Goal: Information Seeking & Learning: Understand process/instructions

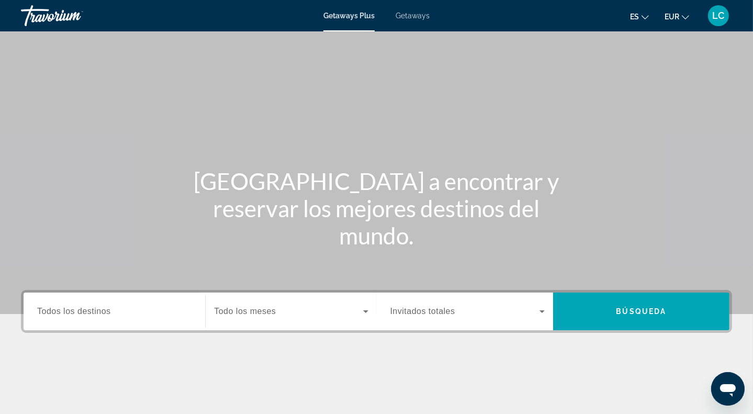
click at [642, 12] on mat-icon "Change language" at bounding box center [644, 15] width 7 height 7
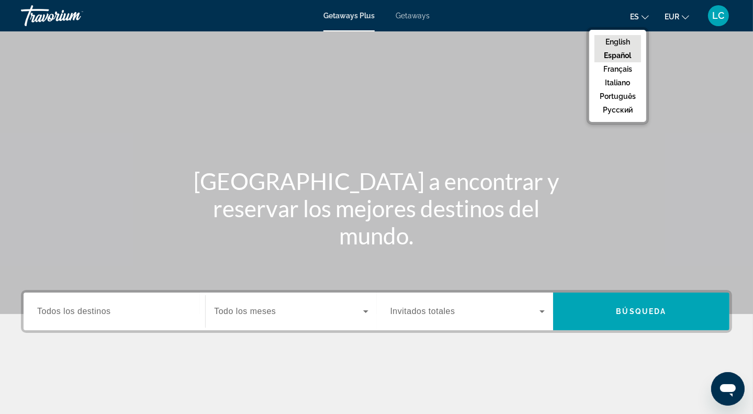
click at [613, 46] on button "English" at bounding box center [617, 42] width 47 height 14
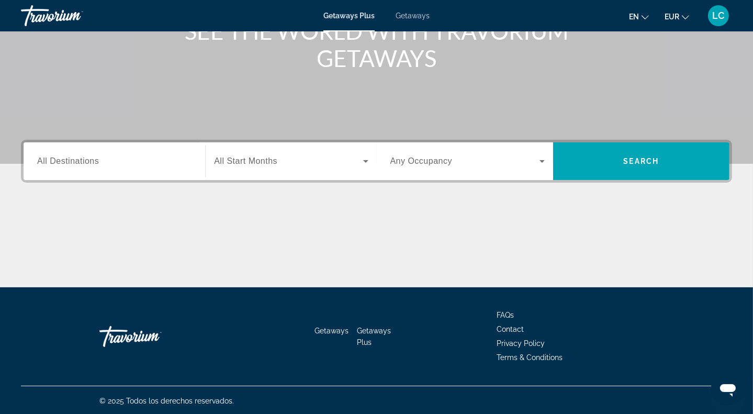
scroll to position [151, 0]
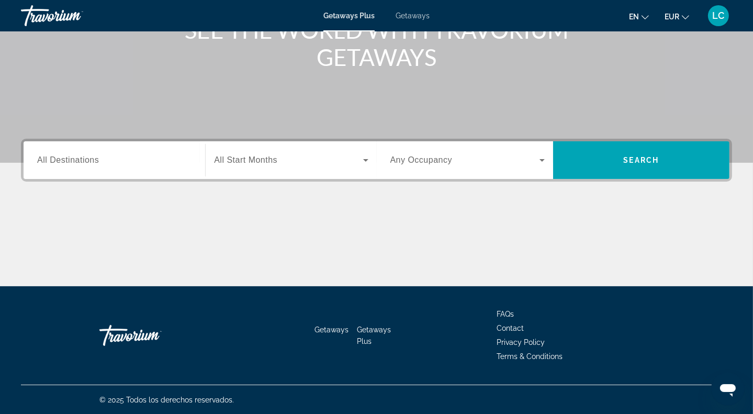
click at [84, 159] on span "All Destinations" at bounding box center [68, 159] width 62 height 9
click at [84, 159] on input "Destination All Destinations" at bounding box center [114, 160] width 154 height 13
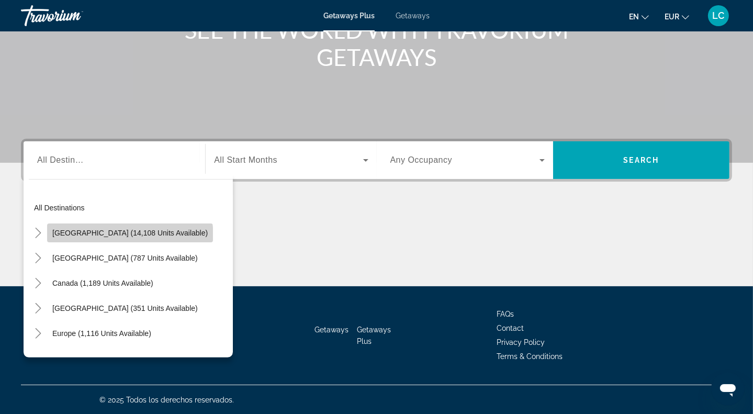
click at [130, 236] on span "[GEOGRAPHIC_DATA] (14,108 units available)" at bounding box center [129, 233] width 155 height 8
type input "**********"
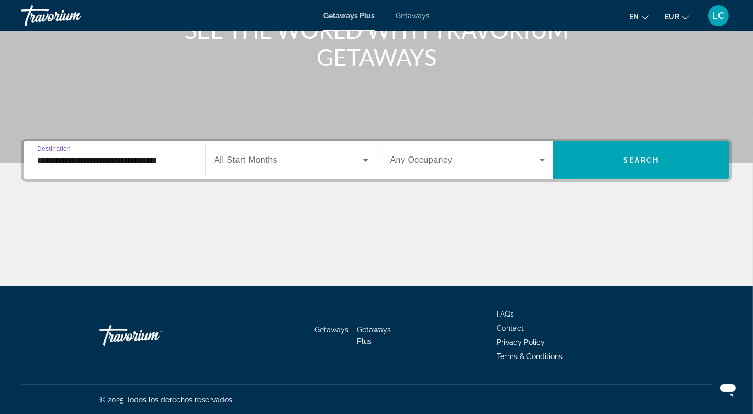
click at [271, 163] on span "All Start Months" at bounding box center [245, 159] width 63 height 9
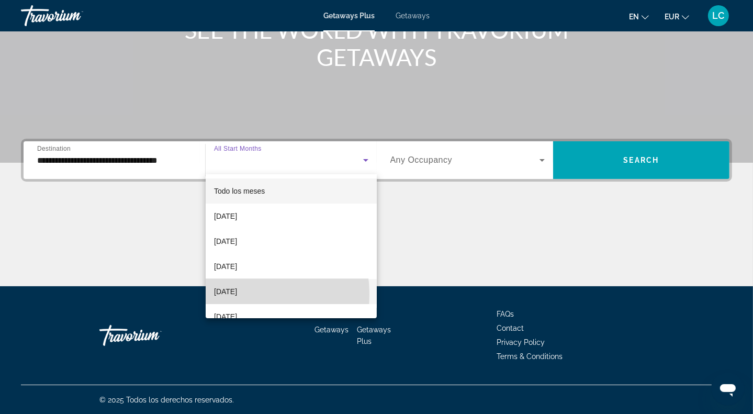
click at [230, 294] on span "[DATE]" at bounding box center [225, 291] width 23 height 13
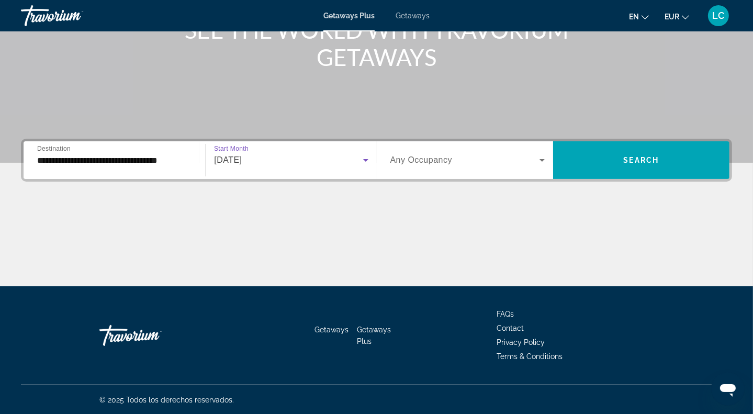
click at [395, 157] on span "Any Occupancy" at bounding box center [421, 159] width 62 height 9
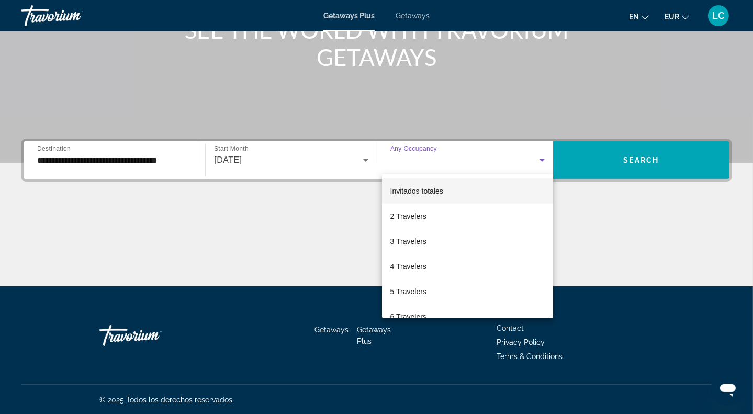
click at [293, 160] on div at bounding box center [376, 207] width 753 height 414
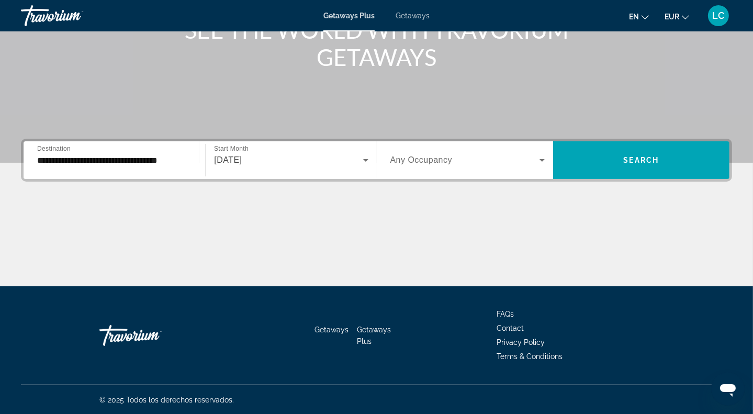
click at [242, 159] on span "[DATE]" at bounding box center [228, 159] width 28 height 9
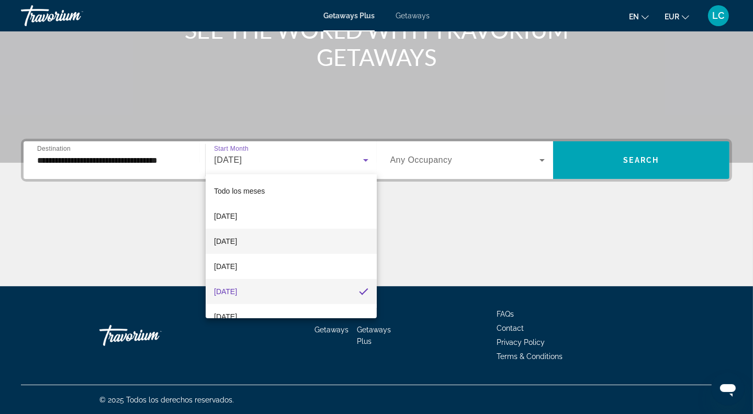
click at [221, 238] on span "[DATE]" at bounding box center [225, 241] width 23 height 13
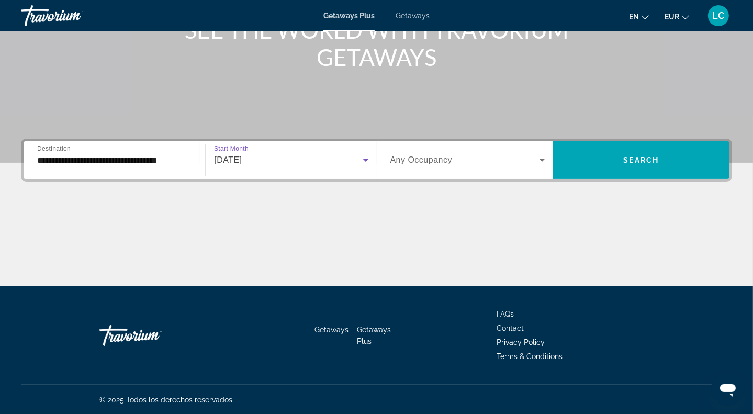
click at [426, 158] on span "Any Occupancy" at bounding box center [421, 159] width 62 height 9
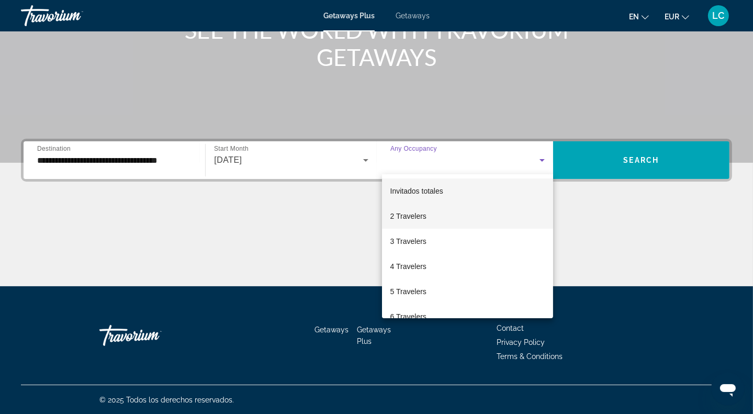
click at [409, 212] on span "2 Travelers" at bounding box center [408, 216] width 36 height 13
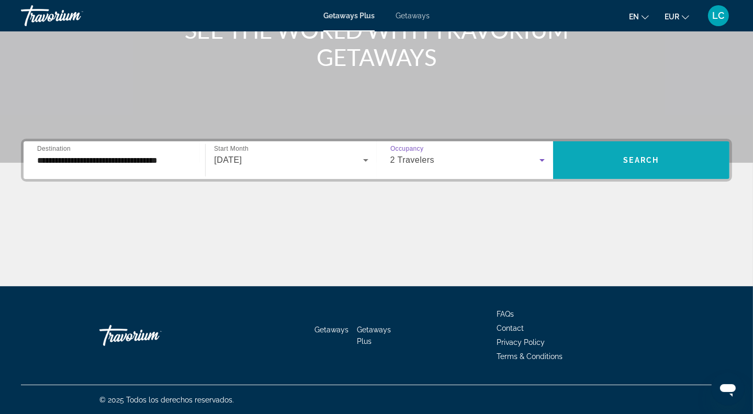
click at [646, 166] on span "Search widget" at bounding box center [641, 159] width 176 height 25
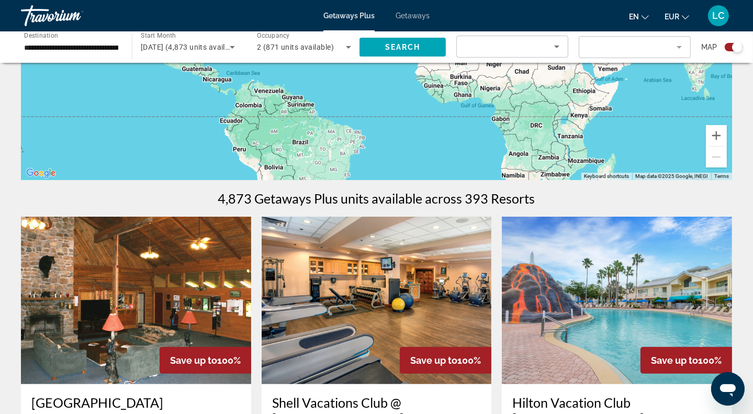
scroll to position [314, 0]
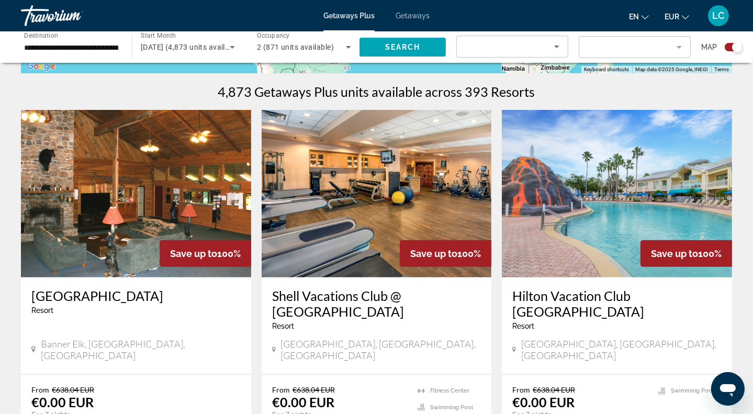
click at [169, 199] on img "Main content" at bounding box center [136, 193] width 230 height 167
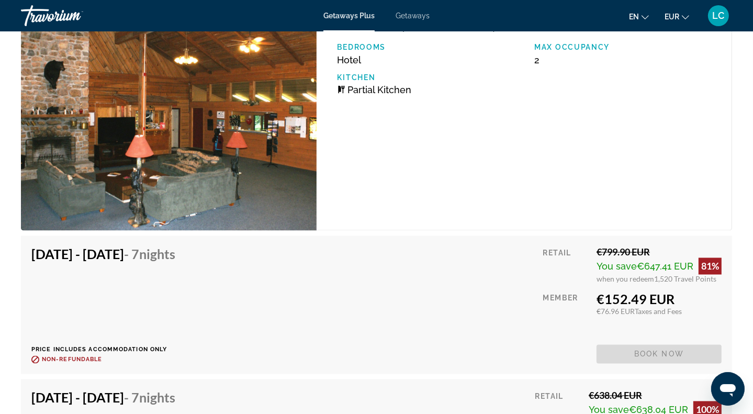
scroll to position [1543, 0]
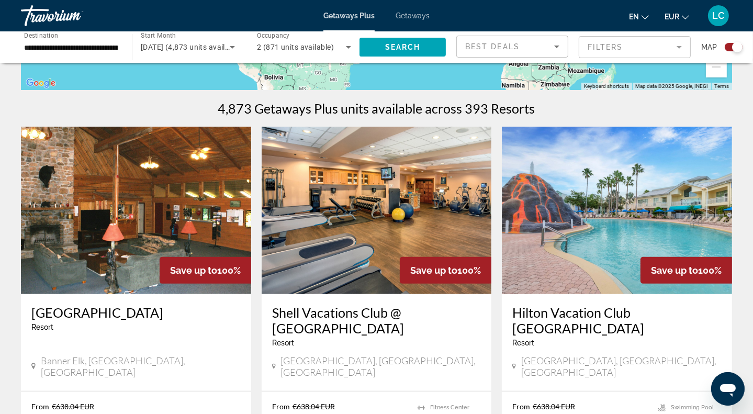
scroll to position [471, 0]
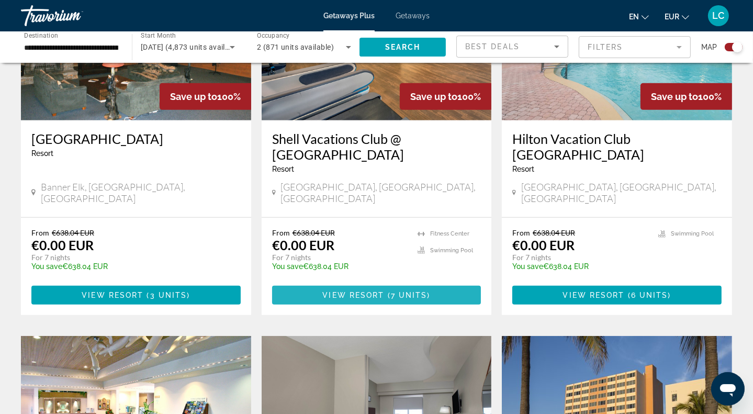
click at [360, 291] on span "View Resort" at bounding box center [353, 295] width 62 height 8
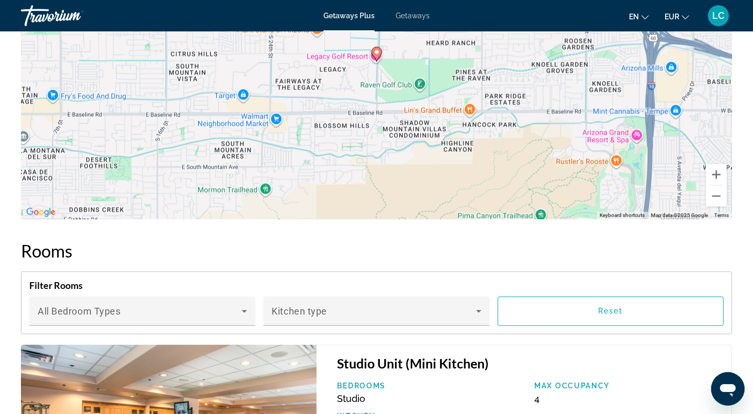
scroll to position [1987, 0]
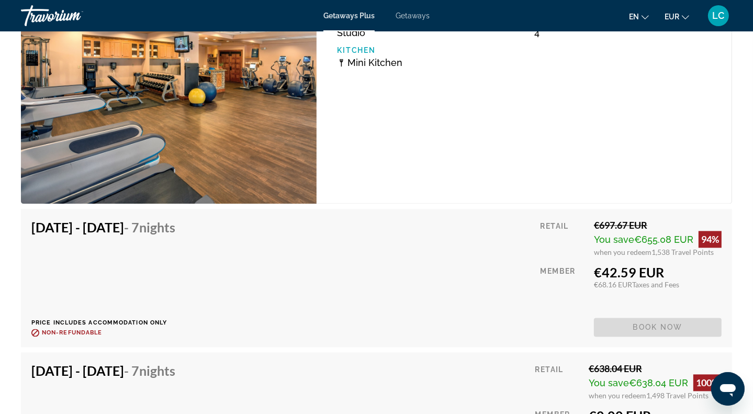
click at [714, 15] on span "LC" at bounding box center [718, 15] width 12 height 10
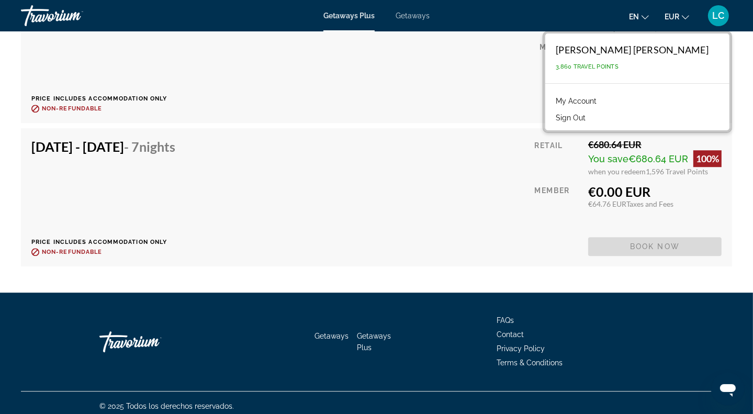
scroll to position [2754, 0]
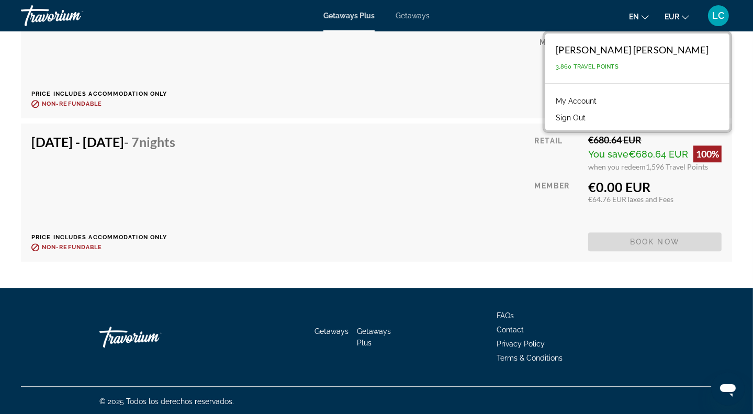
click at [529, 339] on span "Privacy Policy" at bounding box center [520, 343] width 48 height 8
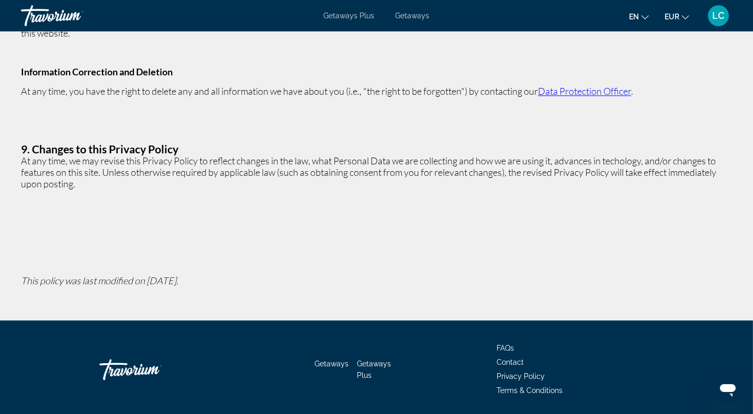
scroll to position [2218, 0]
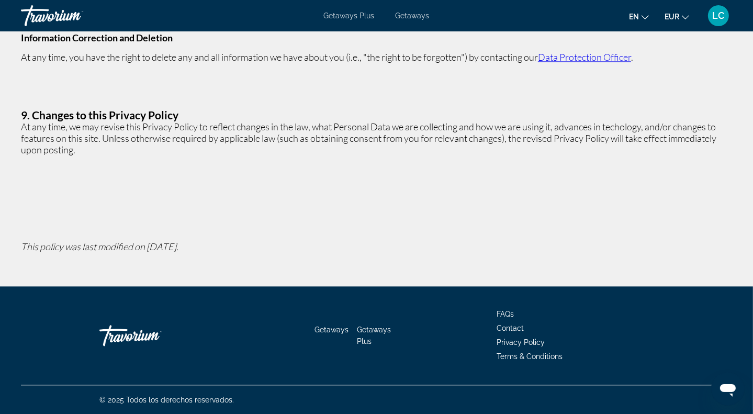
click at [515, 360] on ul "FAQs Contact Privacy Policy Terms & Conditions" at bounding box center [574, 335] width 157 height 56
click at [515, 356] on span "Terms & Conditions" at bounding box center [529, 356] width 66 height 8
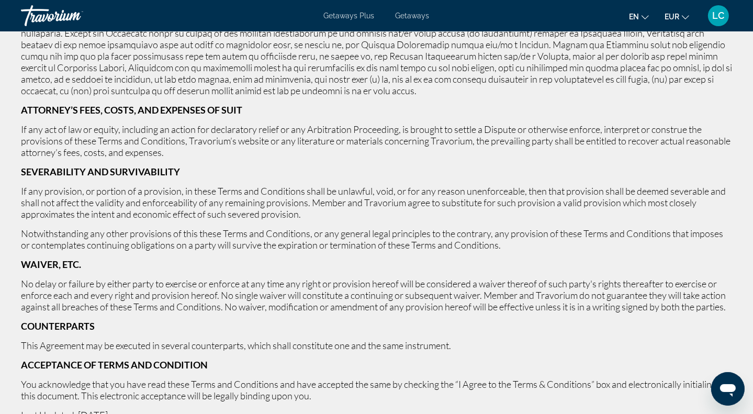
scroll to position [4133, 0]
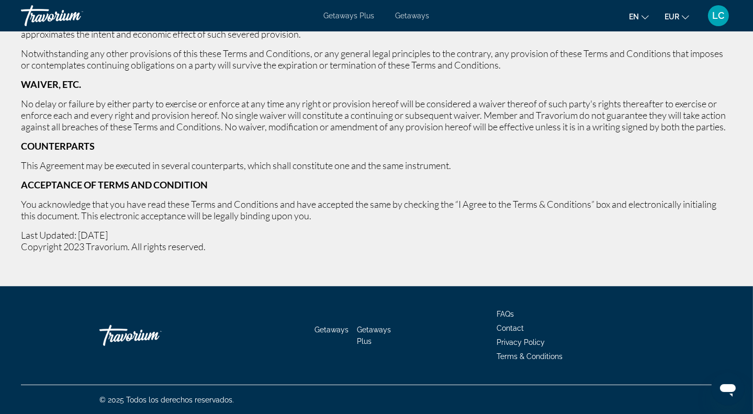
click at [440, 211] on p "You acknowledge that you have read these Terms and Conditions and have accepted…" at bounding box center [376, 209] width 711 height 23
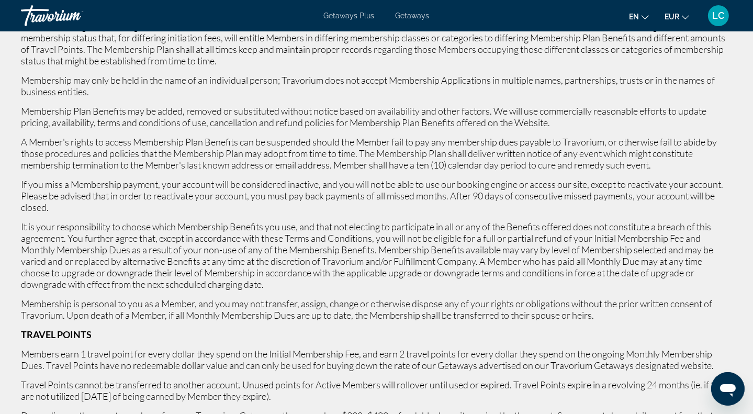
scroll to position [939, 0]
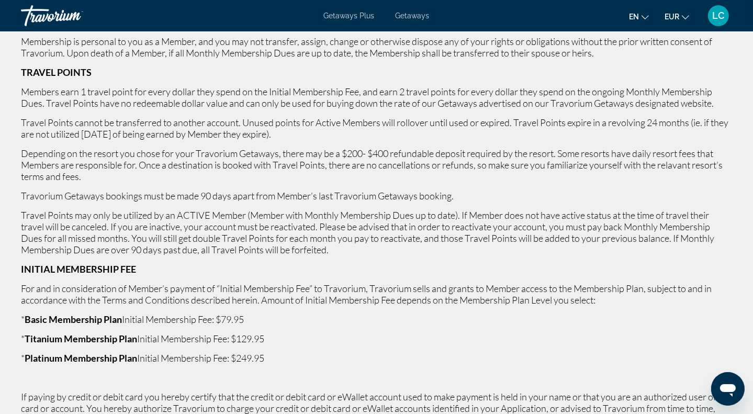
click at [541, 172] on p "Depending on the resort you chose for your Travorium Getaways, there may be a $…" at bounding box center [376, 164] width 711 height 35
click at [646, 14] on icon "Change language" at bounding box center [644, 17] width 7 height 7
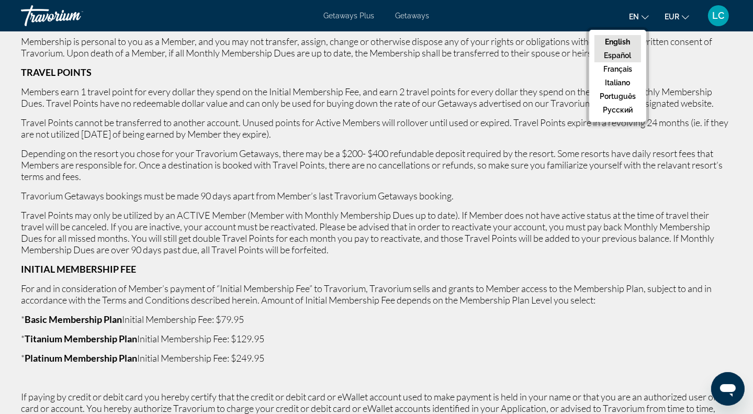
click at [621, 55] on button "Español" at bounding box center [617, 56] width 47 height 14
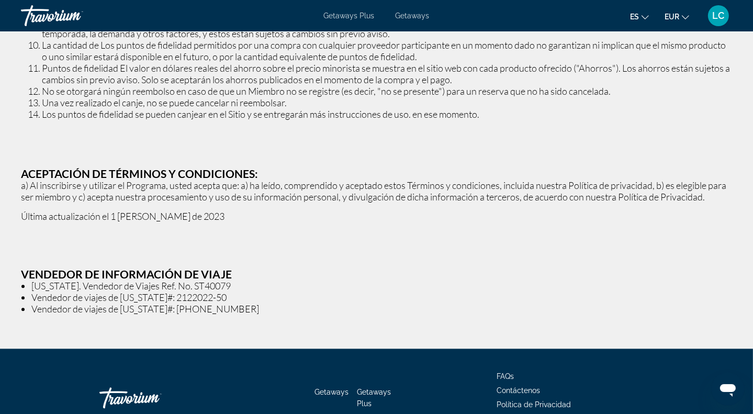
scroll to position [1033, 0]
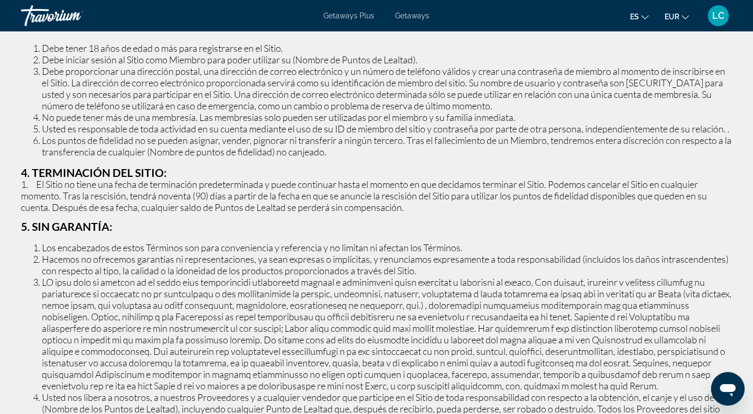
click at [215, 177] on p "TÉRMINOS Y CONDICIONES Revise estos términos y condiciones antes de usar u obte…" at bounding box center [376, 198] width 711 height 2347
click at [109, 203] on p "1. El Sitio no tiene una fecha de terminación predeterminada y puede continuar …" at bounding box center [376, 195] width 711 height 35
click at [257, 206] on p "1. El Sitio no tiene una fecha de terminación predeterminada y puede continuar …" at bounding box center [376, 195] width 711 height 35
drag, startPoint x: 167, startPoint y: 203, endPoint x: 263, endPoint y: 203, distance: 95.7
click at [263, 203] on p "1. El Sitio no tiene una fecha de terminación predeterminada y puede continuar …" at bounding box center [376, 195] width 711 height 35
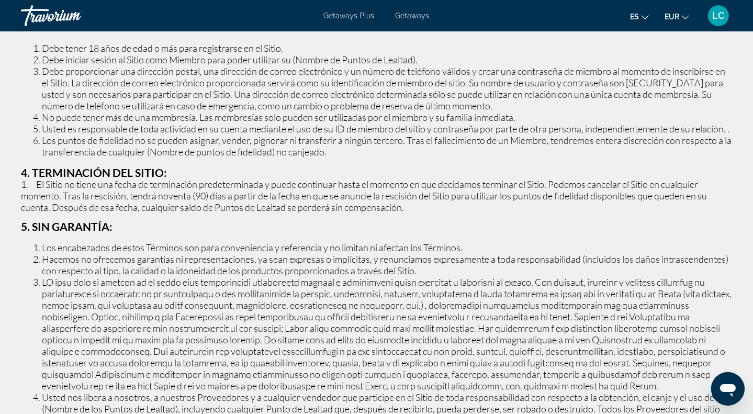
click at [319, 209] on p "1. El Sitio no tiene una fecha de terminación predeterminada y puede continuar …" at bounding box center [376, 195] width 711 height 35
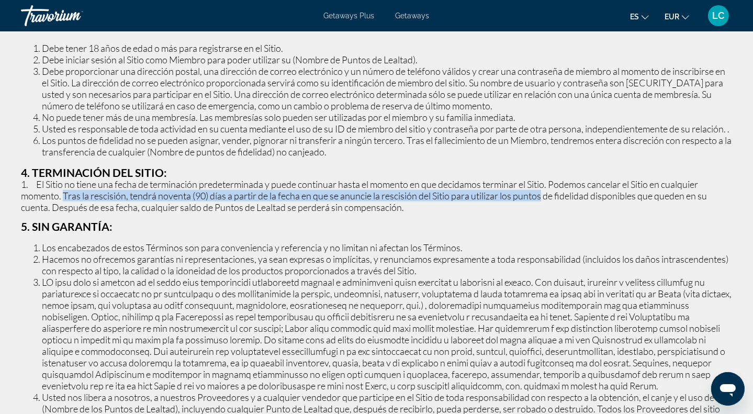
drag, startPoint x: 77, startPoint y: 207, endPoint x: 547, endPoint y: 207, distance: 469.2
click at [547, 207] on p "1. El Sitio no tiene una fecha de terminación predeterminada y puede continuar …" at bounding box center [376, 195] width 711 height 35
click at [546, 207] on p "1. El Sitio no tiene una fecha de terminación predeterminada y puede continuar …" at bounding box center [376, 195] width 711 height 35
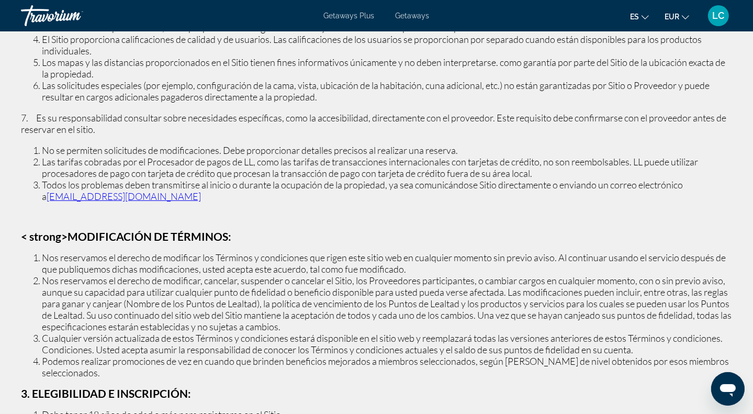
click at [462, 194] on li "Todos los problemas deben transmitirse al inicio o durante la ocupación de la p…" at bounding box center [387, 190] width 690 height 23
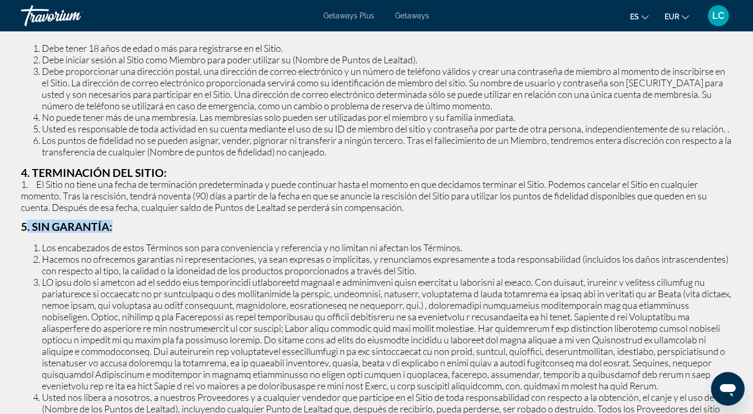
drag, startPoint x: 27, startPoint y: 237, endPoint x: 149, endPoint y: 234, distance: 121.4
click at [150, 232] on h3 "5. SIN GARANTÍA:" at bounding box center [376, 227] width 711 height 12
click at [189, 232] on h3 "5. SIN GARANTÍA:" at bounding box center [376, 227] width 711 height 12
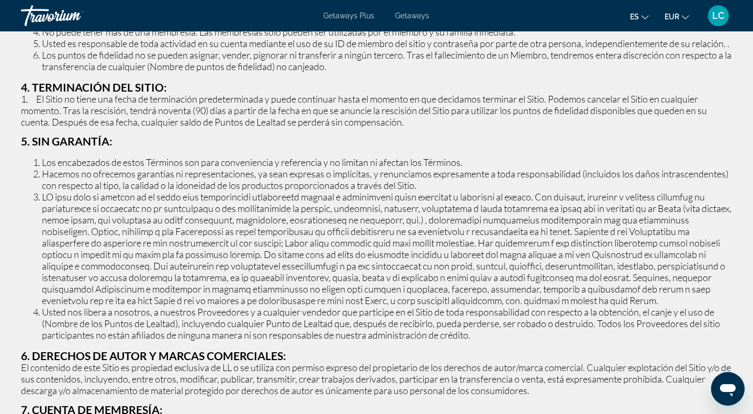
scroll to position [1138, 0]
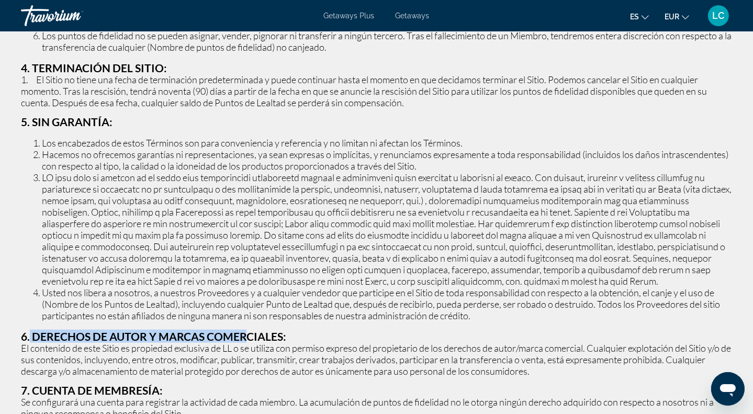
drag, startPoint x: 30, startPoint y: 348, endPoint x: 259, endPoint y: 333, distance: 229.6
click at [257, 334] on p "TÉRMINOS Y CONDICIONES Revise estos términos y condiciones antes de usar u obte…" at bounding box center [376, 93] width 711 height 2347
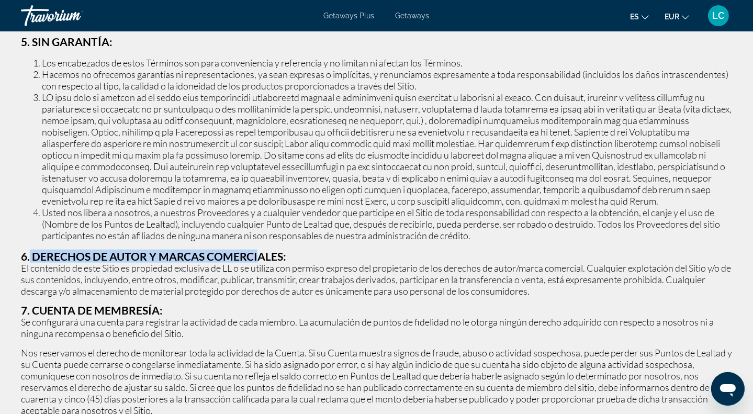
scroll to position [1294, 0]
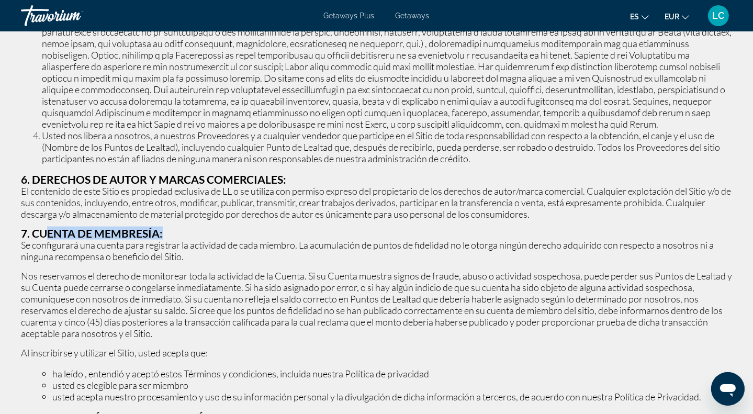
drag, startPoint x: 44, startPoint y: 245, endPoint x: 180, endPoint y: 245, distance: 136.0
click at [184, 239] on h3 "7. CUENTA DE MEMBRESÍA:" at bounding box center [376, 234] width 711 height 12
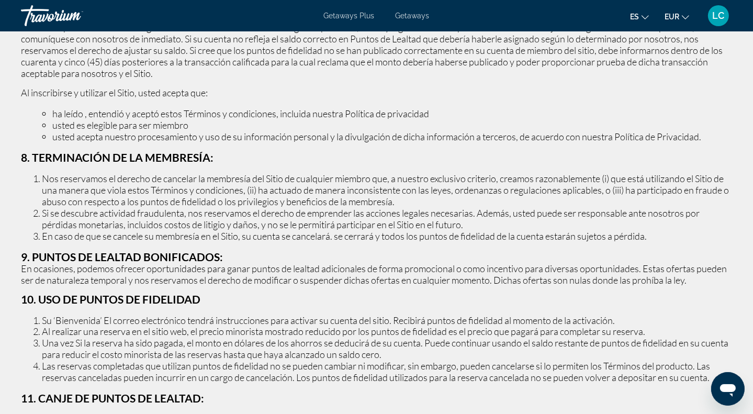
scroll to position [1556, 0]
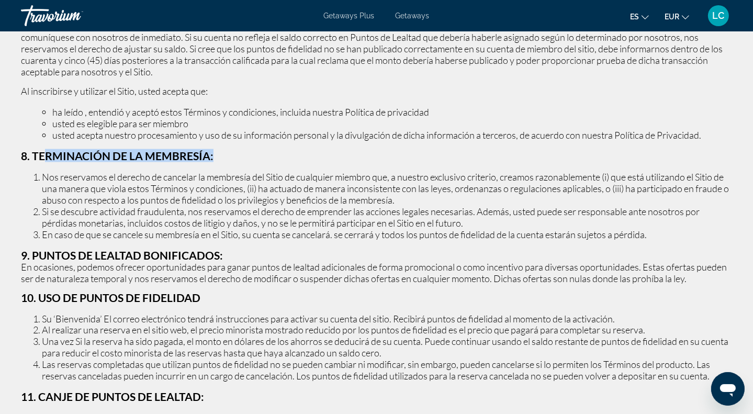
drag, startPoint x: 43, startPoint y: 171, endPoint x: 301, endPoint y: 165, distance: 257.9
click at [308, 162] on h3 "8. TERMINACIÓN DE LA MEMBRESÍA:" at bounding box center [376, 156] width 711 height 12
click at [120, 118] on li "ha leído , entendió y aceptó estos Términos y condiciones, incluida nuestra Pol…" at bounding box center [391, 112] width 679 height 12
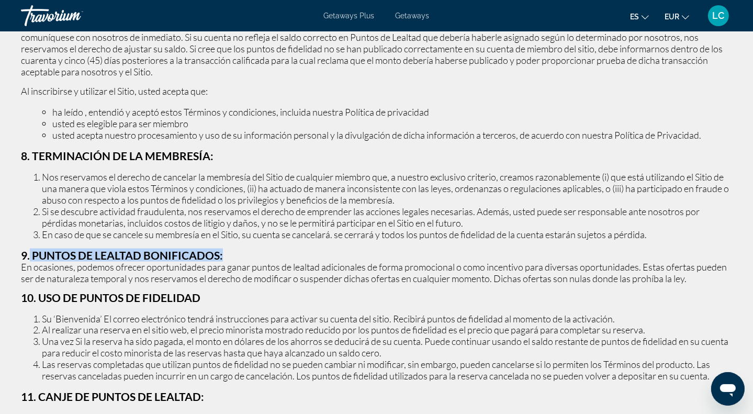
drag, startPoint x: 29, startPoint y: 265, endPoint x: 265, endPoint y: 268, distance: 235.4
click at [265, 261] on h3 "9. PUNTOS DE LEALTAD BONIFICADOS:" at bounding box center [376, 255] width 711 height 12
click at [278, 261] on h3 "9. PUNTOS DE LEALTAD BONIFICADOS:" at bounding box center [376, 255] width 711 height 12
click at [631, 16] on span "es" at bounding box center [634, 17] width 9 height 8
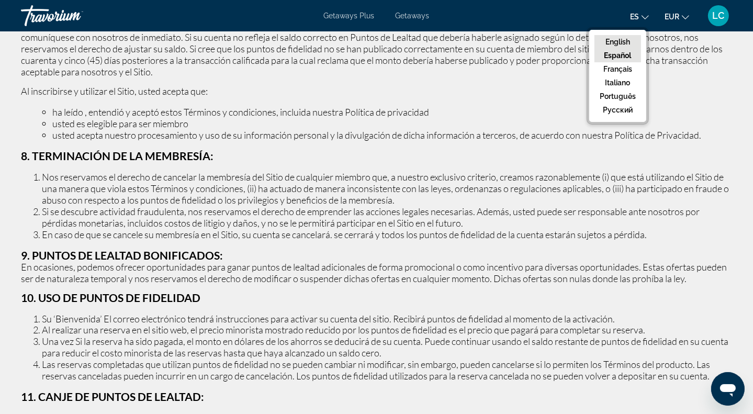
click at [624, 42] on button "English" at bounding box center [617, 42] width 47 height 14
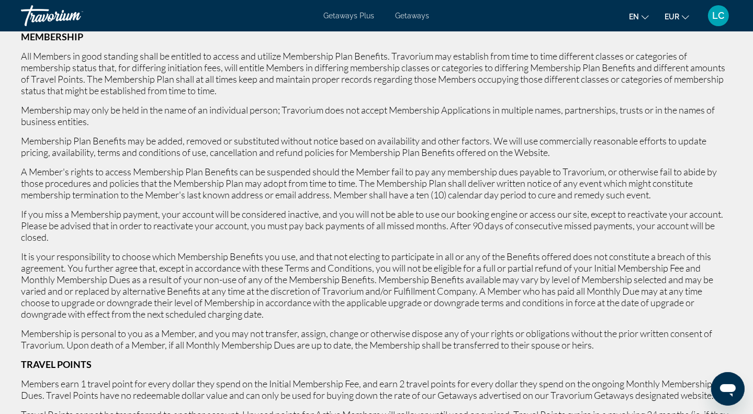
scroll to position [887, 0]
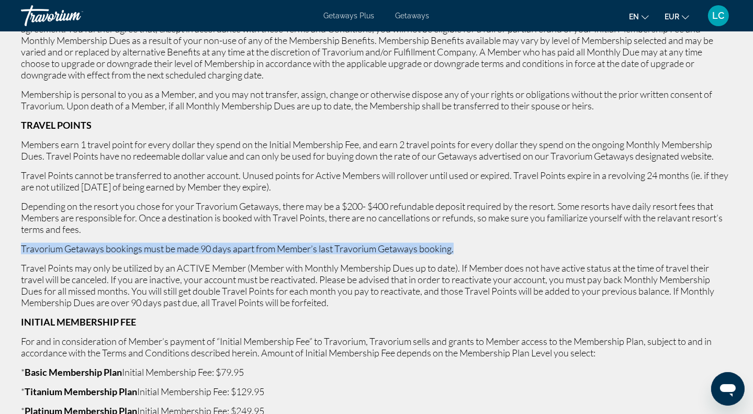
drag, startPoint x: 19, startPoint y: 257, endPoint x: 458, endPoint y: 256, distance: 438.8
click at [490, 254] on p "Travorium Getaways bookings must be made 90 days apart from Member’s last Travo…" at bounding box center [376, 249] width 711 height 12
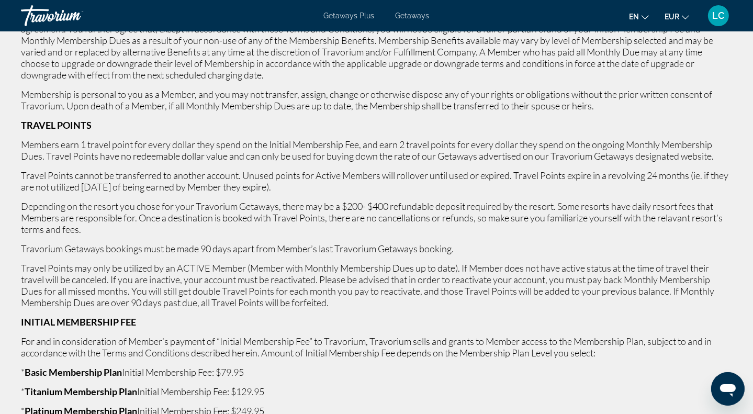
click at [428, 254] on p "Travorium Getaways bookings must be made 90 days apart from Member’s last Travo…" at bounding box center [376, 249] width 711 height 12
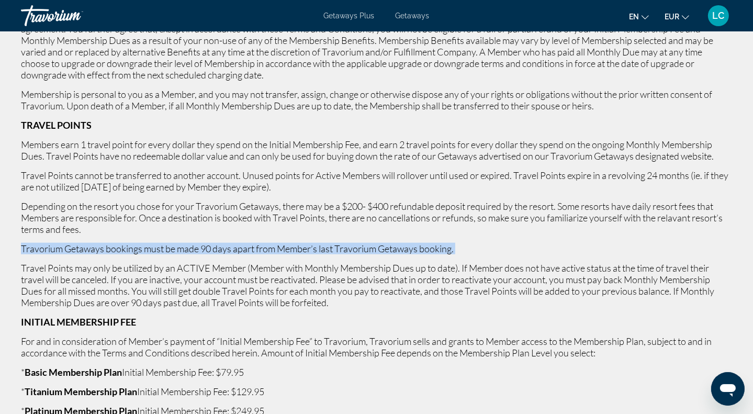
click at [428, 254] on p "Travorium Getaways bookings must be made 90 days apart from Member’s last Travo…" at bounding box center [376, 249] width 711 height 12
click at [552, 254] on p "Travorium Getaways bookings must be made 90 days apart from Member’s last Travo…" at bounding box center [376, 249] width 711 height 12
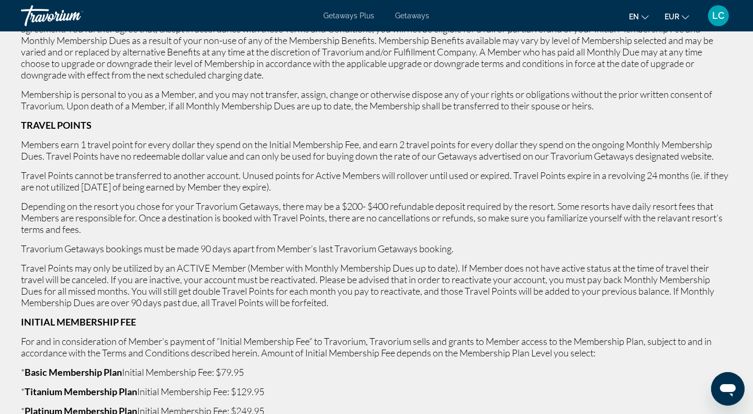
click at [650, 15] on ul "en English Español Français Italiano Português русский EUR USD ($) MXN (Mex$) C…" at bounding box center [667, 15] width 76 height 17
click at [638, 16] on span "en" at bounding box center [634, 17] width 10 height 8
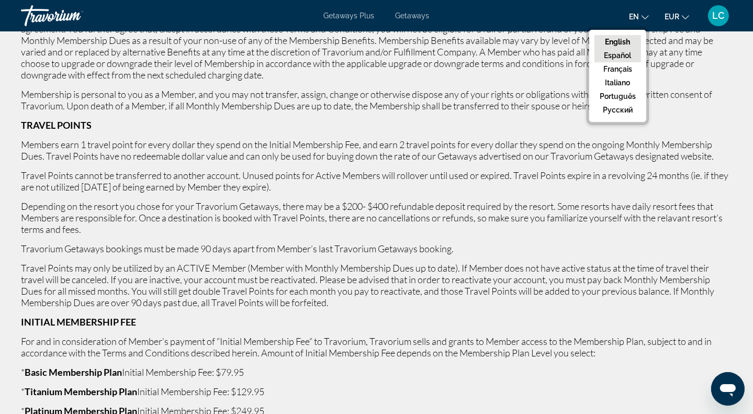
click at [622, 56] on button "Español" at bounding box center [617, 56] width 47 height 14
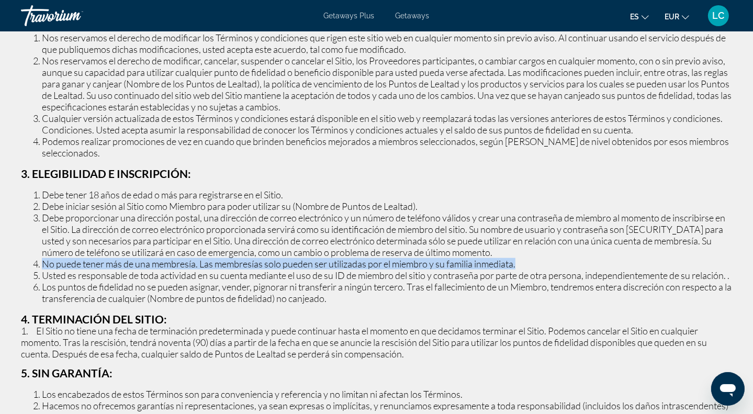
drag, startPoint x: 39, startPoint y: 263, endPoint x: 550, endPoint y: 263, distance: 511.0
click at [550, 263] on li "No puede tener más de una membresía. Las membresías solo pueden ser utilizadas …" at bounding box center [387, 264] width 690 height 12
click at [552, 259] on li "No puede tener más de una membresía. Las membresías solo pueden ser utilizadas …" at bounding box center [387, 264] width 690 height 12
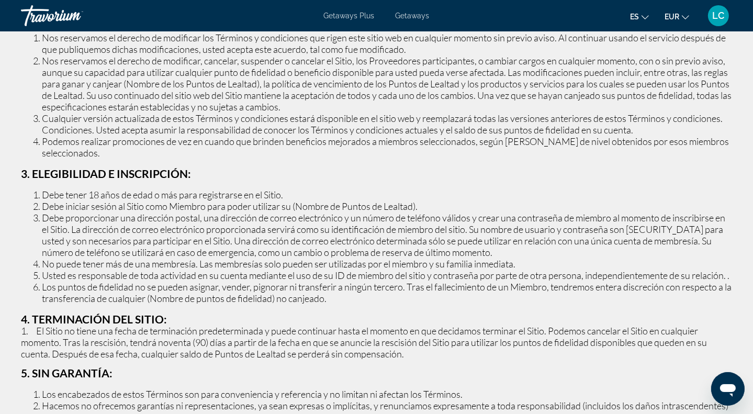
click at [637, 20] on span "es" at bounding box center [634, 17] width 9 height 8
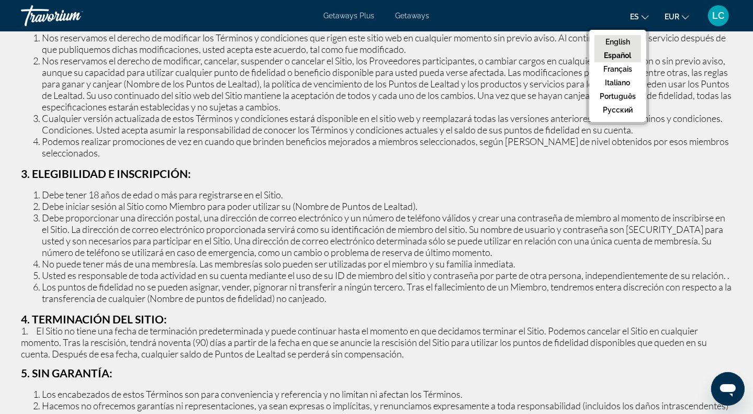
click at [619, 41] on button "English" at bounding box center [617, 42] width 47 height 14
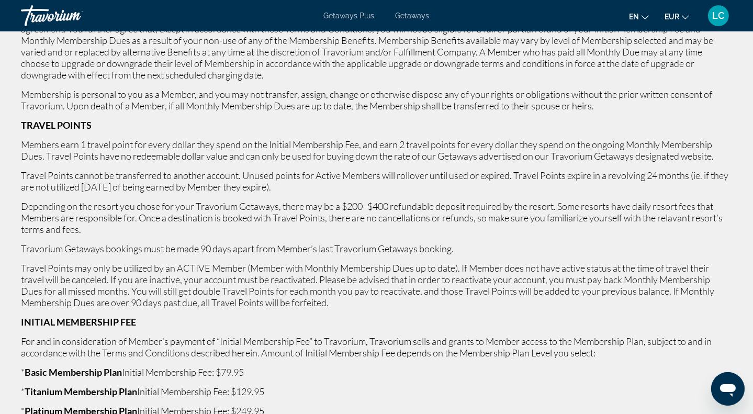
click at [99, 235] on p "Depending on the resort you chose for your Travorium Getaways, there may be a $…" at bounding box center [376, 217] width 711 height 35
click at [640, 15] on button "en English Español Français Italiano Português русский" at bounding box center [639, 16] width 20 height 15
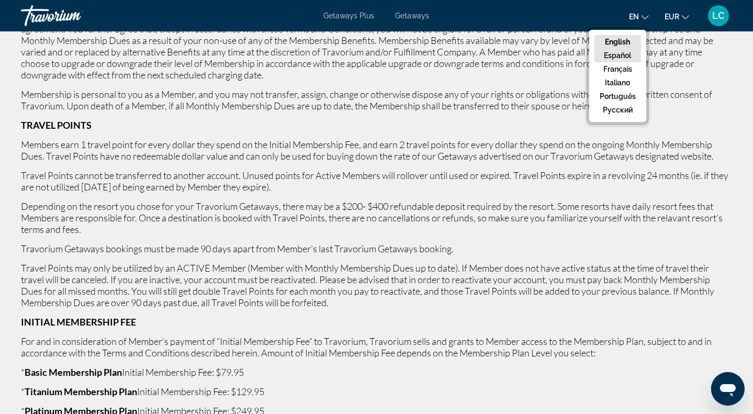
click at [621, 55] on button "Español" at bounding box center [617, 56] width 47 height 14
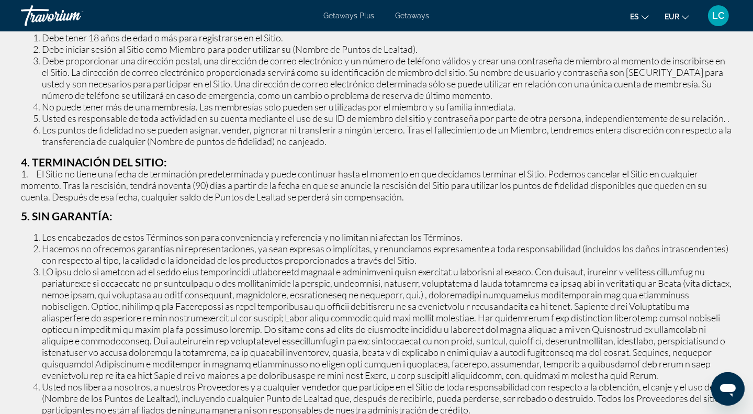
scroll to position [1200, 0]
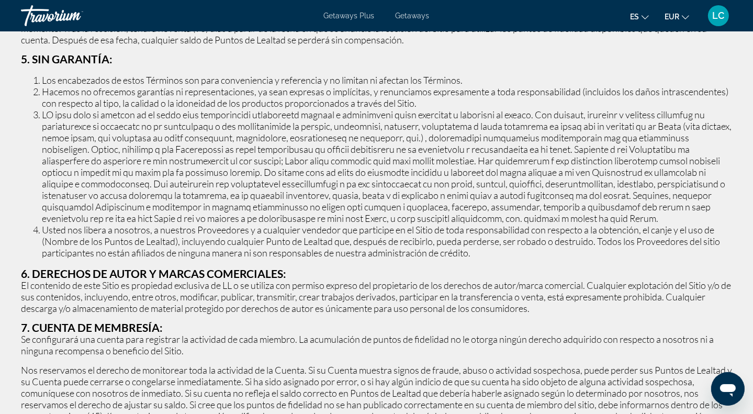
click at [632, 9] on button "es English Español Français Italiano Português русский" at bounding box center [639, 16] width 19 height 15
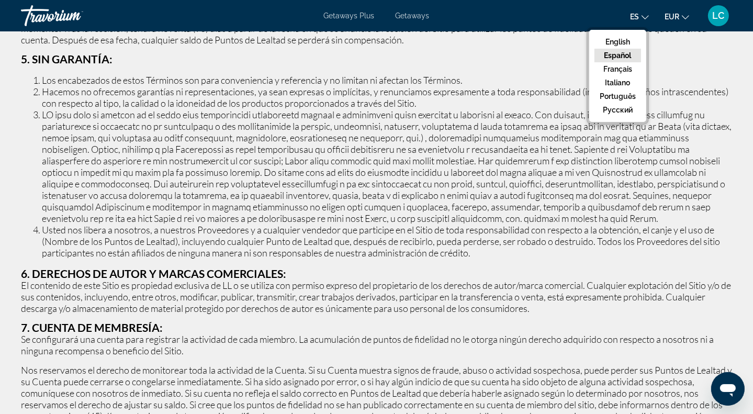
click at [619, 53] on button "Español" at bounding box center [617, 56] width 47 height 14
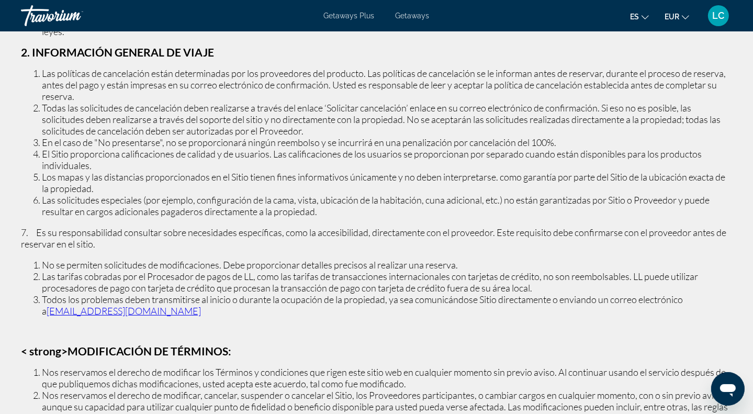
scroll to position [520, 0]
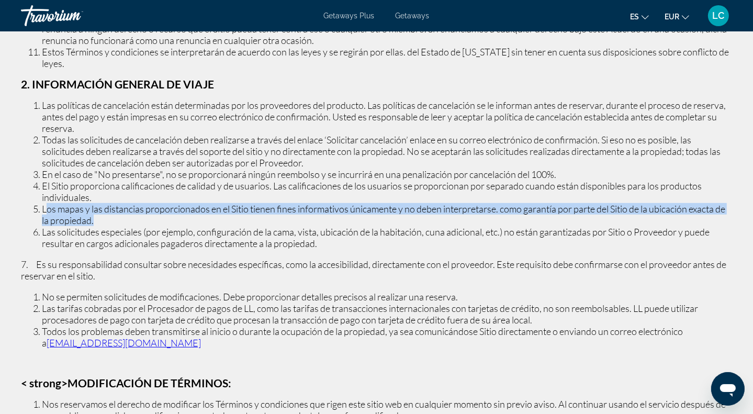
drag, startPoint x: 44, startPoint y: 209, endPoint x: 149, endPoint y: 216, distance: 104.9
click at [149, 216] on li "Los mapas y las distancias proporcionados en el Sitio tienen fines informativos…" at bounding box center [387, 214] width 690 height 23
click at [131, 223] on li "Los mapas y las distancias proporcionados en el Sitio tienen fines informativos…" at bounding box center [387, 214] width 690 height 23
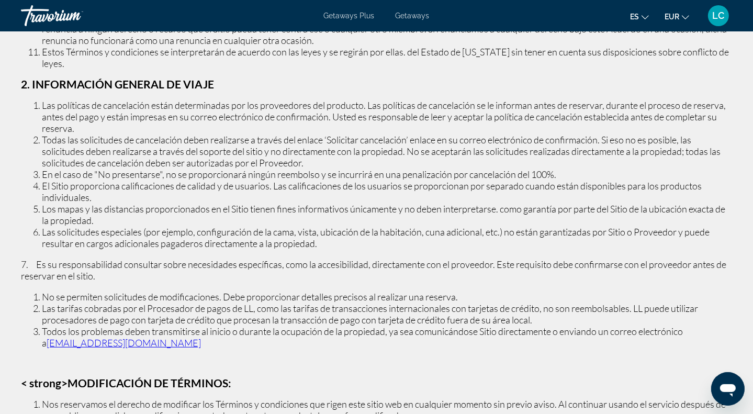
drag, startPoint x: 33, startPoint y: 234, endPoint x: 331, endPoint y: 238, distance: 297.1
click at [331, 238] on li "Las solicitudes especiales (por ejemplo, configuración de la cama, vista, ubica…" at bounding box center [387, 237] width 690 height 23
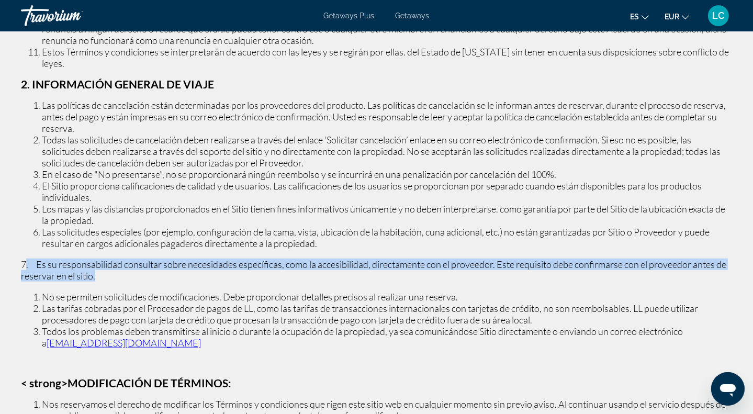
drag, startPoint x: 25, startPoint y: 266, endPoint x: 165, endPoint y: 275, distance: 140.5
click at [165, 275] on p "7. Es su responsabilidad consultar sobre necesidades específicas, como la acces…" at bounding box center [376, 269] width 711 height 23
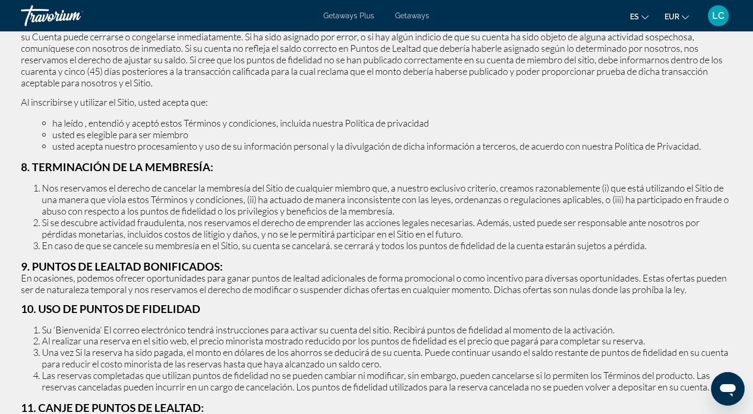
scroll to position [1569, 0]
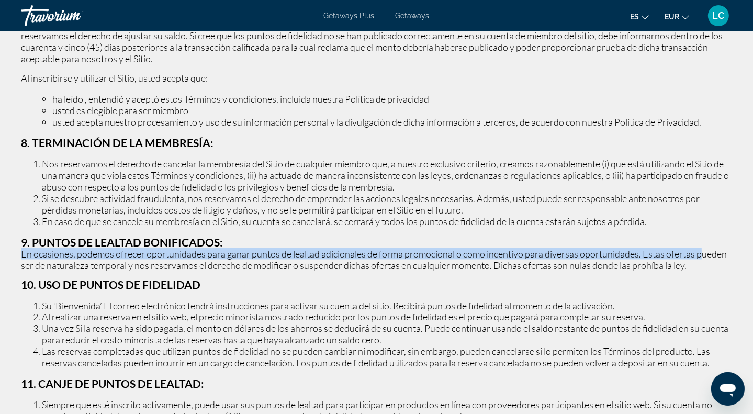
drag, startPoint x: 19, startPoint y: 263, endPoint x: 160, endPoint y: 266, distance: 141.3
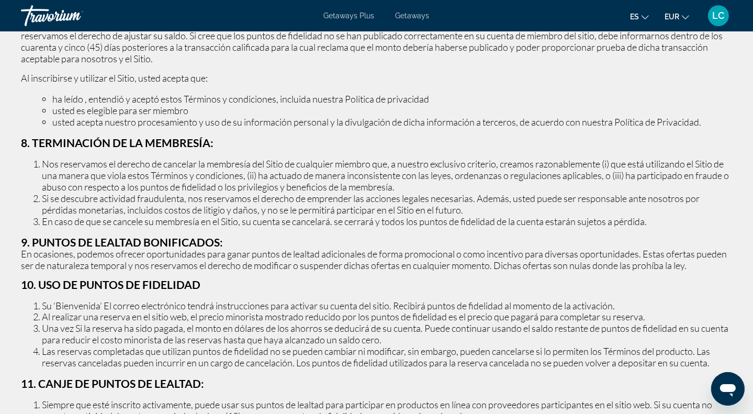
drag, startPoint x: 44, startPoint y: 299, endPoint x: 25, endPoint y: 337, distance: 42.3
click at [44, 291] on strong "10. USO DE PUNTOS DE FIDELIDAD" at bounding box center [110, 284] width 179 height 13
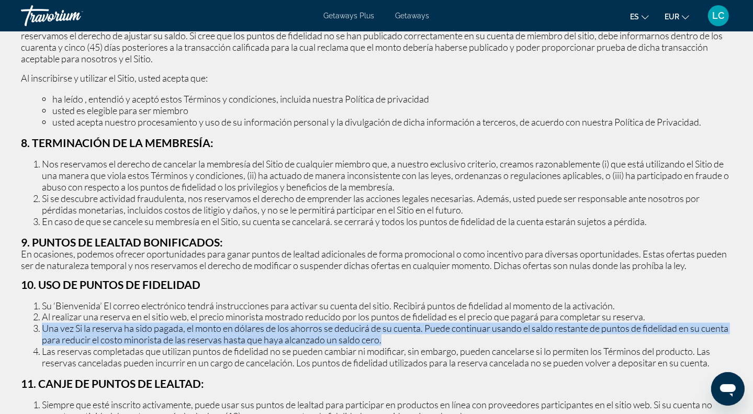
drag, startPoint x: 36, startPoint y: 340, endPoint x: 476, endPoint y: 359, distance: 440.8
click at [474, 346] on li "Una vez Si la reserva ha sido pagada, el monto en dólares de los ahorros se ded…" at bounding box center [387, 334] width 690 height 23
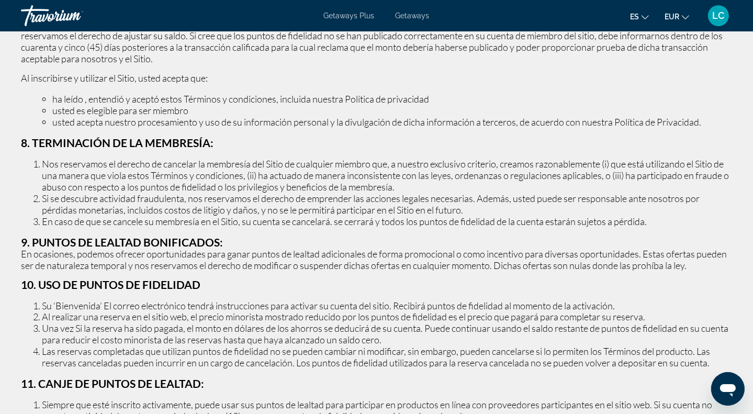
click at [280, 271] on p "En ocasiones, podemos ofrecer oportunidades para ganar puntos de lealtad adicio…" at bounding box center [376, 259] width 711 height 23
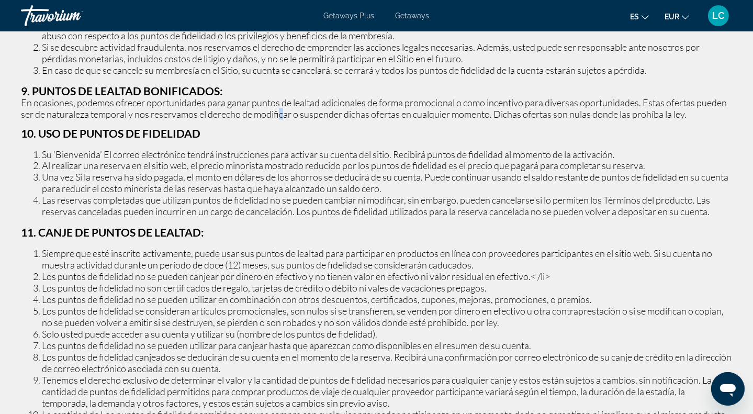
scroll to position [1726, 0]
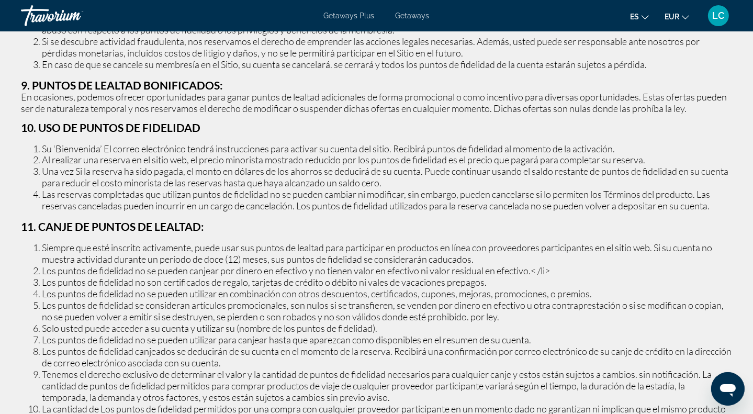
click at [272, 277] on li "Los puntos de fidelidad no se pueden canjear por dinero en efectivo y no tienen…" at bounding box center [387, 271] width 690 height 12
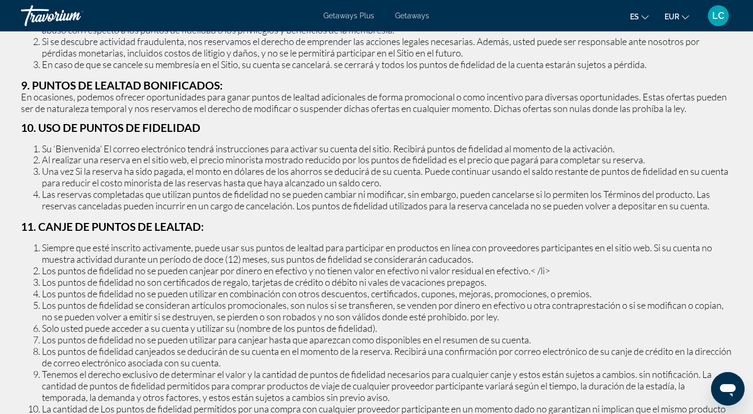
click at [250, 233] on h3 "11. CANJE DE PUNTOS DE LEALTAD:" at bounding box center [376, 227] width 711 height 12
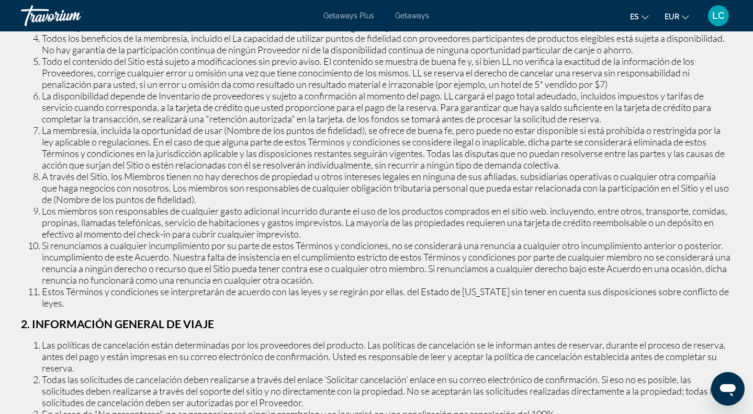
scroll to position [0, 0]
